Goal: Communication & Community: Answer question/provide support

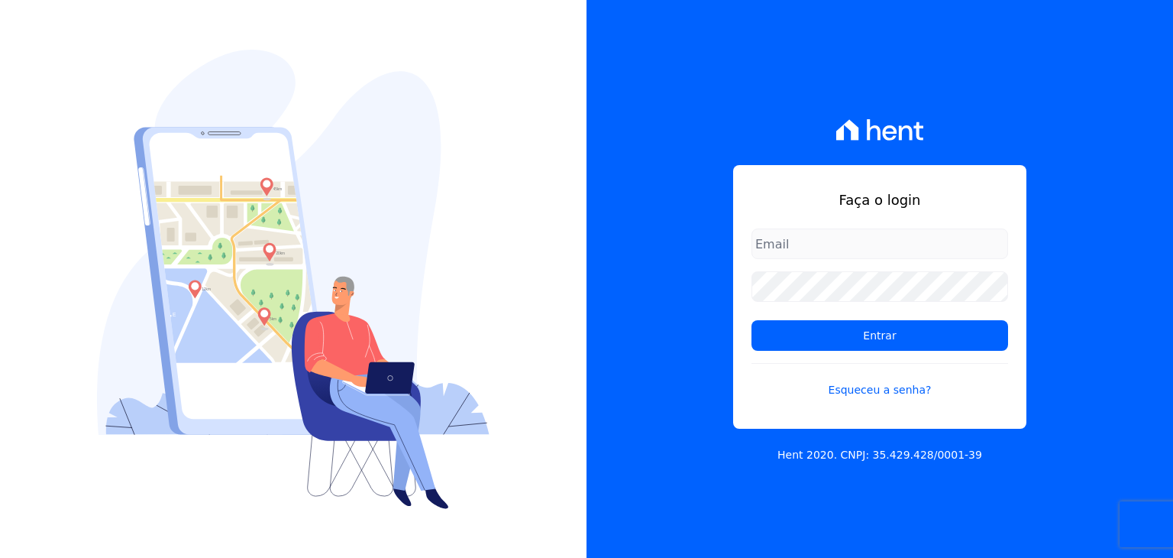
type input "[EMAIL_ADDRESS][DOMAIN_NAME]"
drag, startPoint x: 836, startPoint y: 242, endPoint x: 719, endPoint y: 313, distance: 136.1
click at [719, 313] on div "Faça o login ivete@ribeirocervantes.com.br Entrar Esqueceu a senha? Hent 2020. …" at bounding box center [880, 279] width 587 height 558
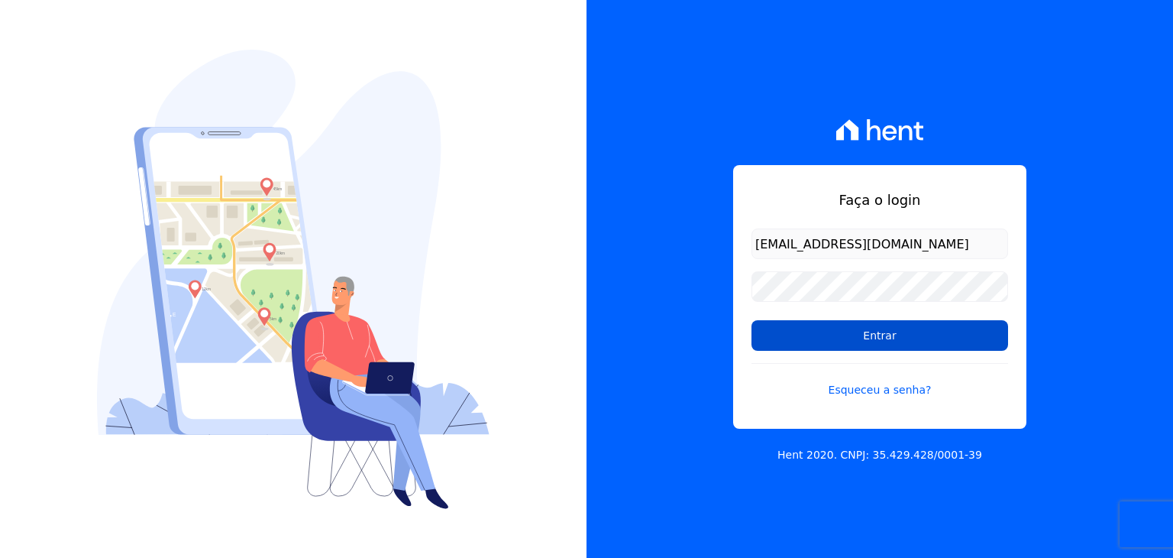
click at [822, 326] on input "Entrar" at bounding box center [880, 335] width 257 height 31
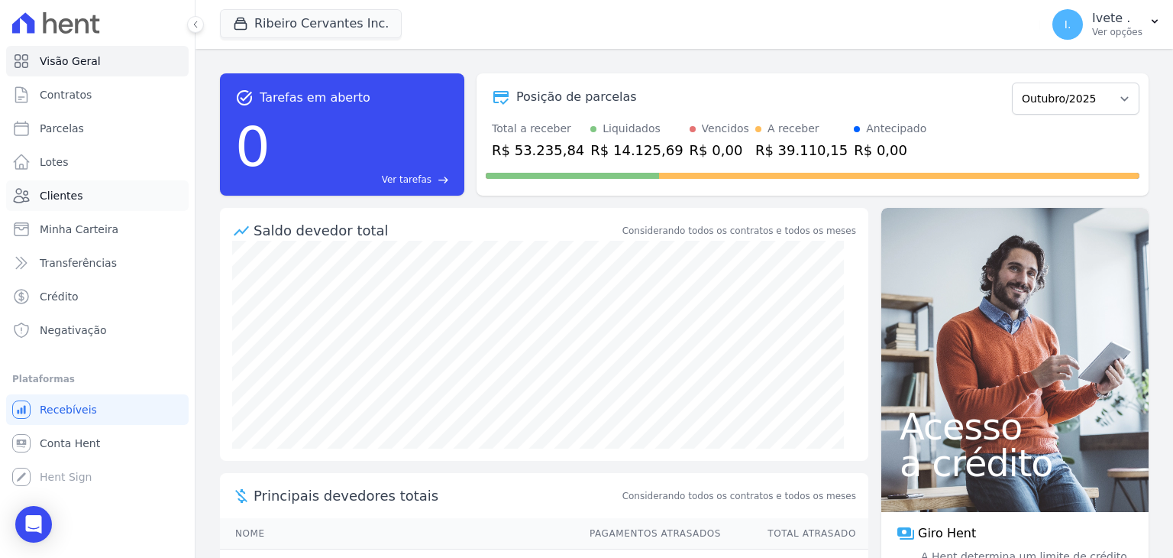
click at [40, 196] on span "Clientes" at bounding box center [61, 195] width 43 height 15
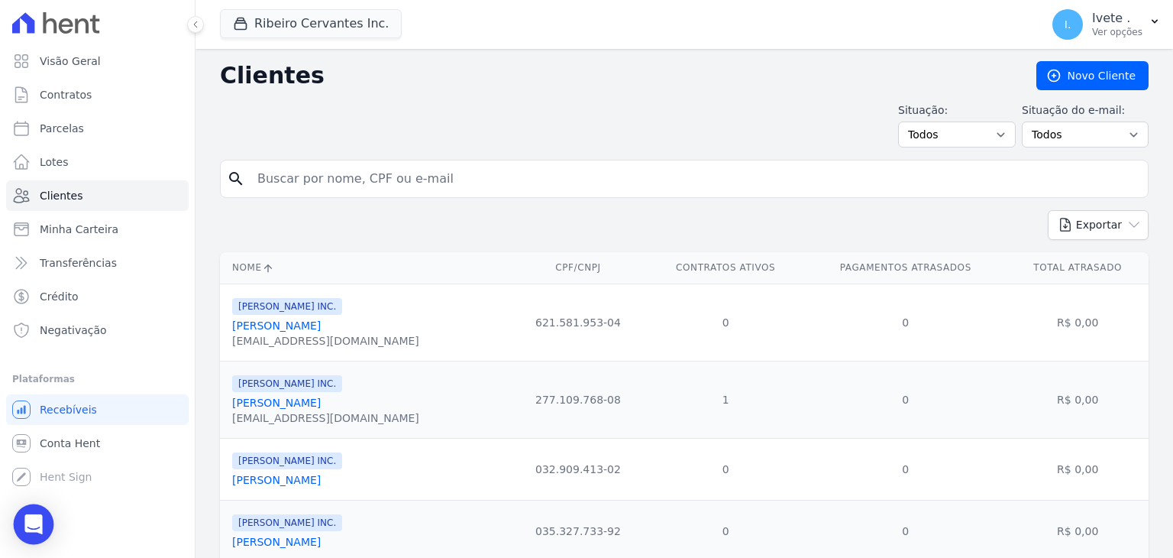
click at [28, 531] on icon "Open Intercom Messenger" at bounding box center [34, 524] width 20 height 20
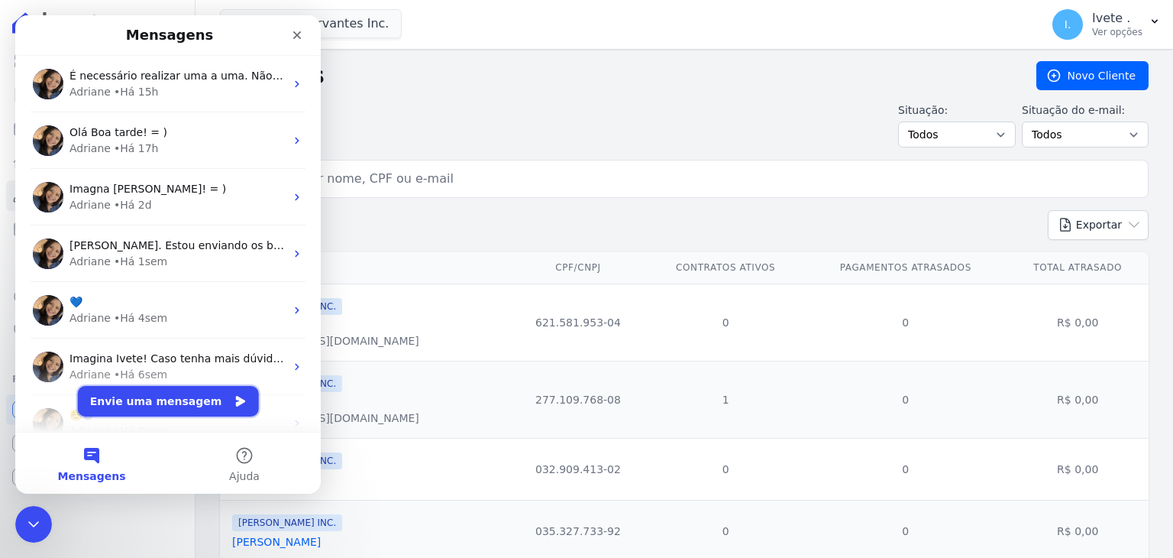
click at [183, 406] on button "Envie uma mensagem" at bounding box center [168, 401] width 181 height 31
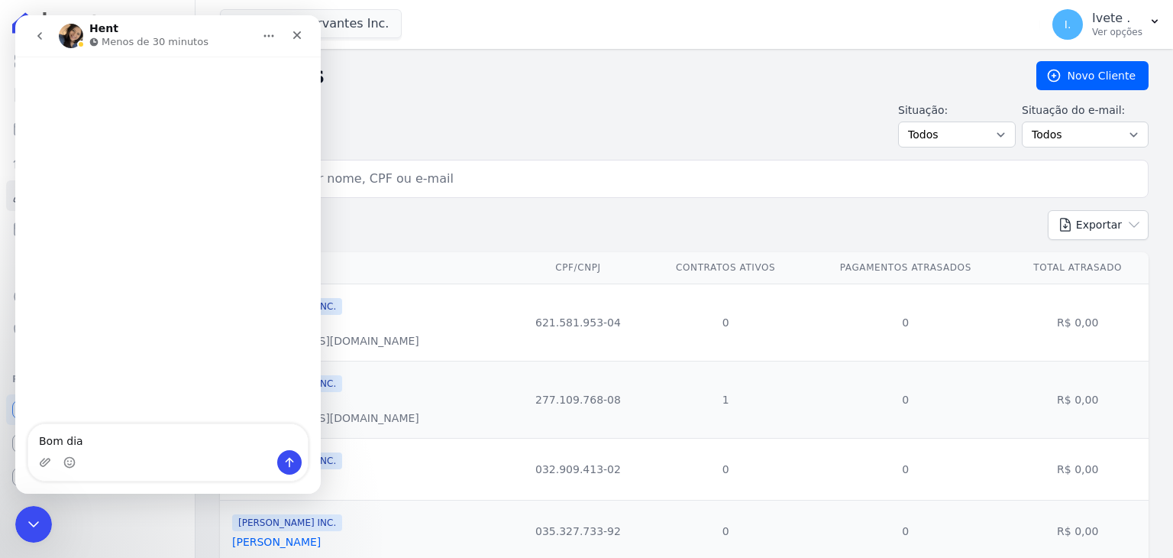
type textarea "Bom dia!"
